Goal: Task Accomplishment & Management: Manage account settings

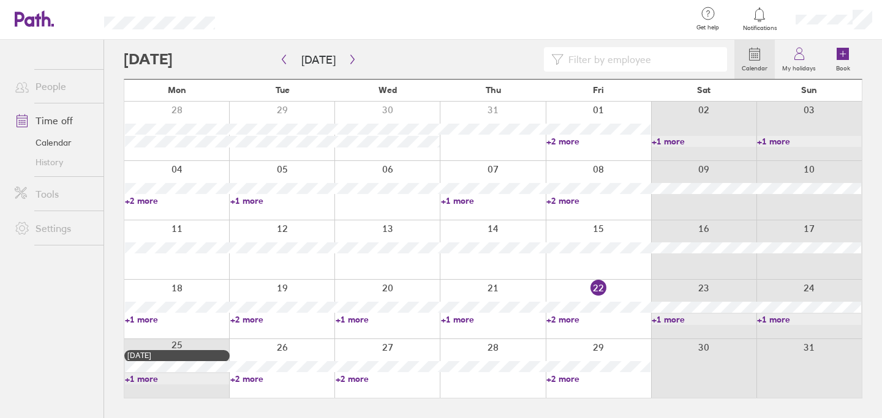
click at [565, 379] on link "+2 more" at bounding box center [598, 379] width 104 height 11
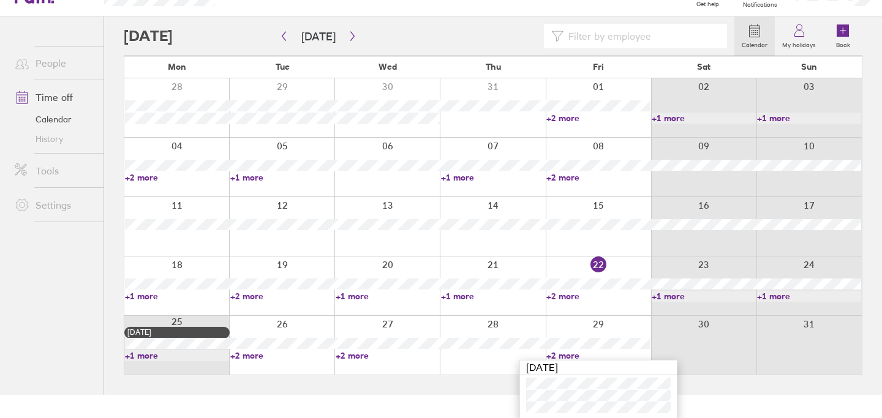
scroll to position [25, 0]
